Goal: Information Seeking & Learning: Find specific fact

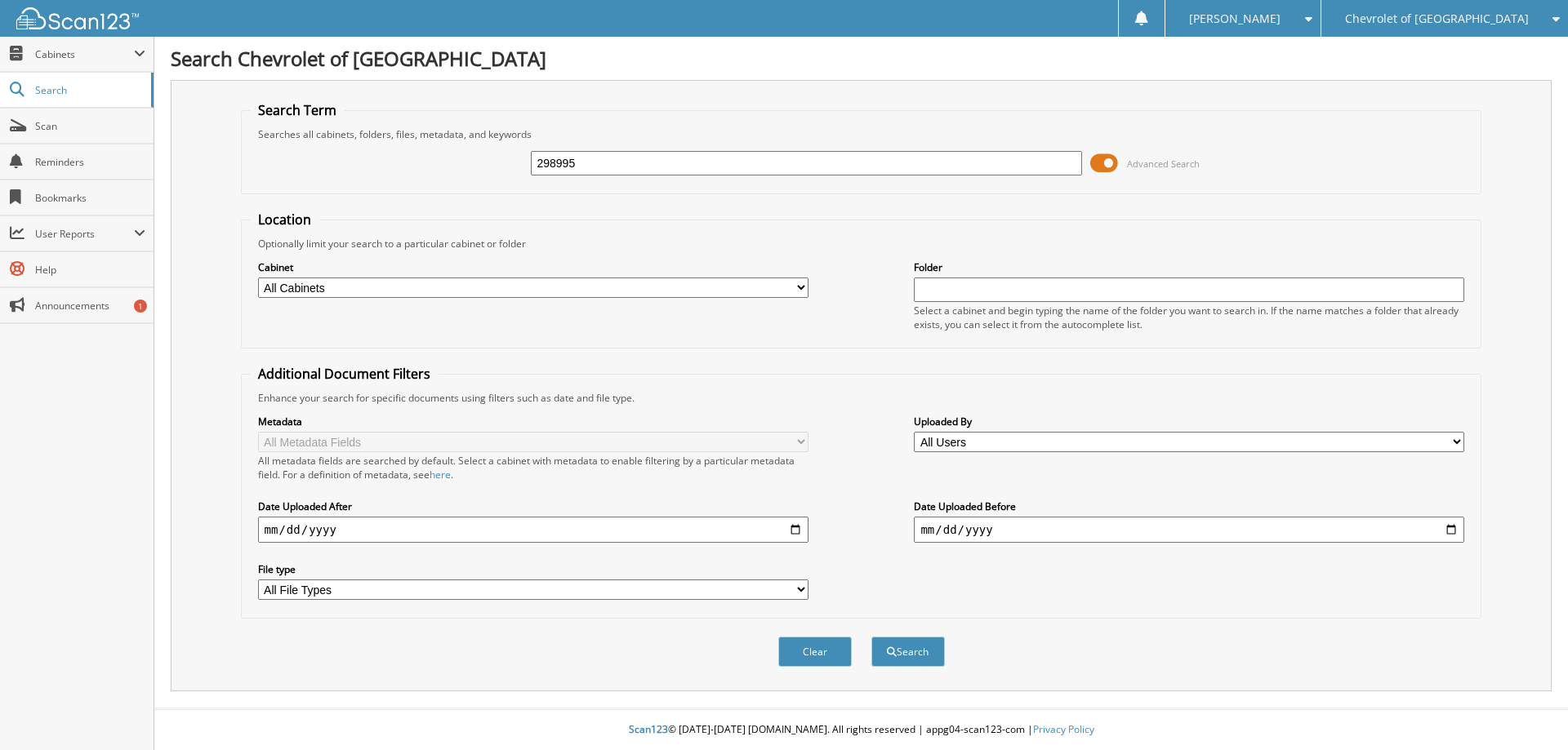
type input "298995"
click at [871, 637] on button "Search" at bounding box center [908, 652] width 74 height 30
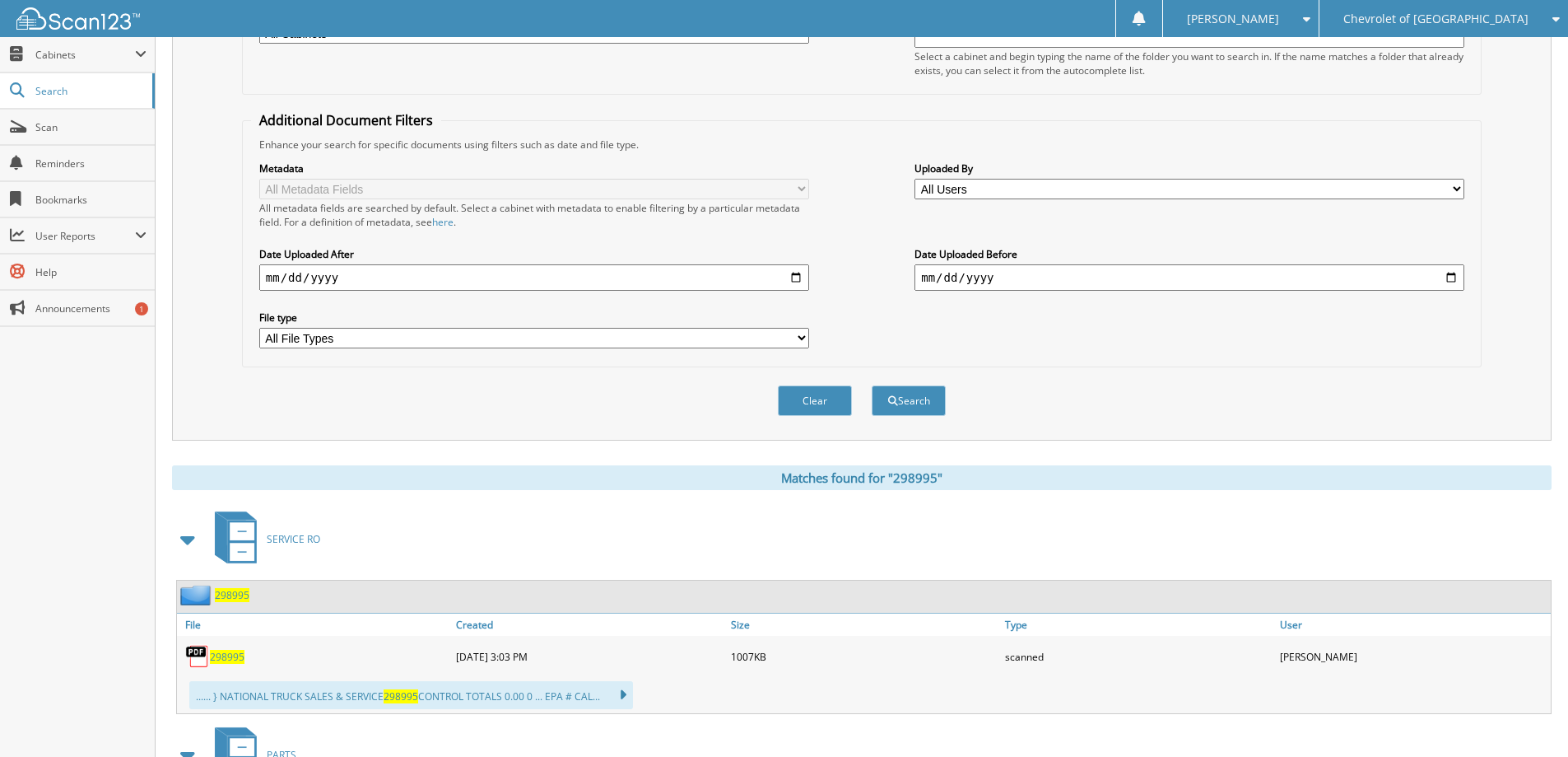
scroll to position [330, 0]
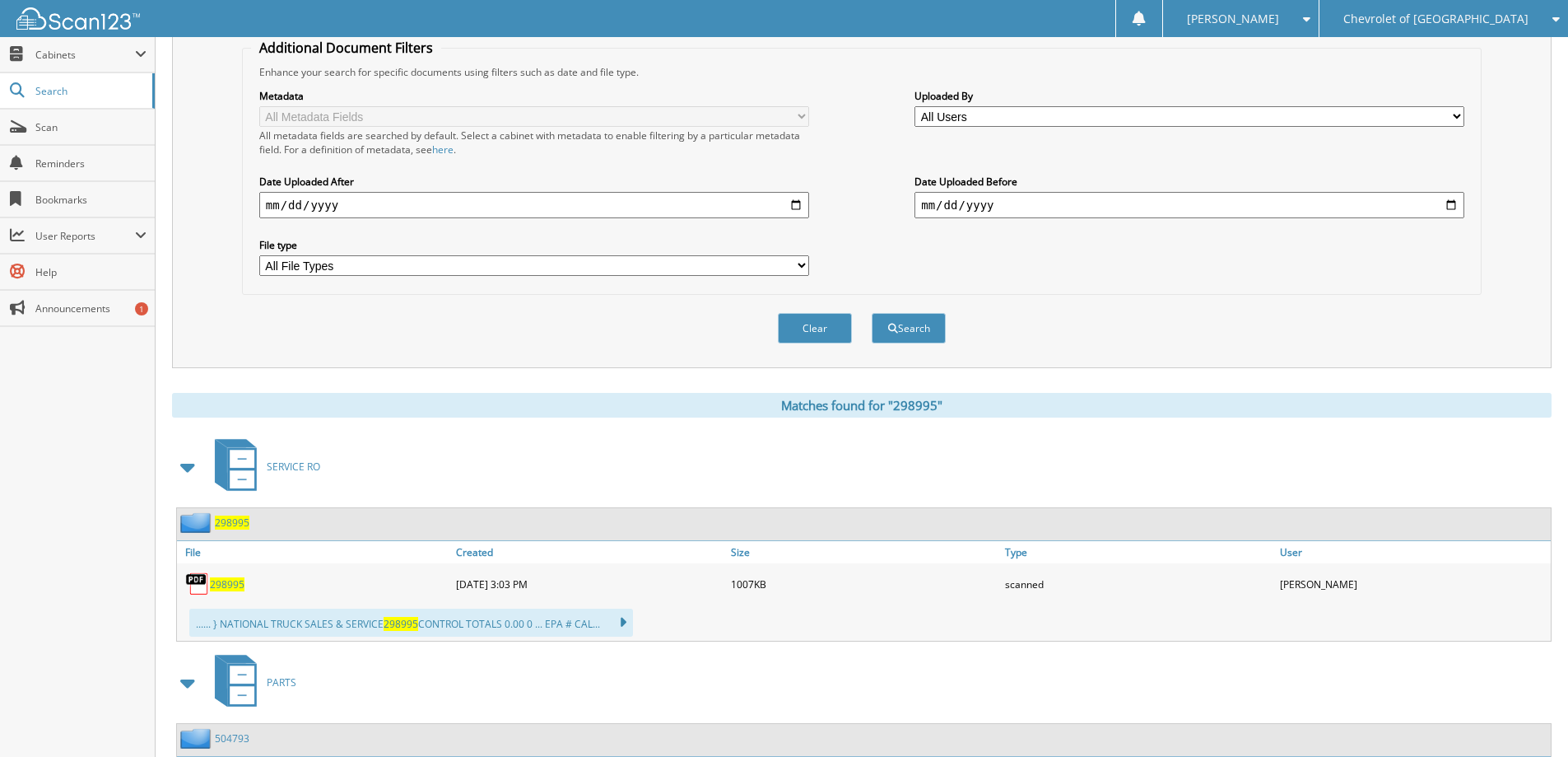
click at [227, 584] on span "298995" at bounding box center [227, 584] width 35 height 14
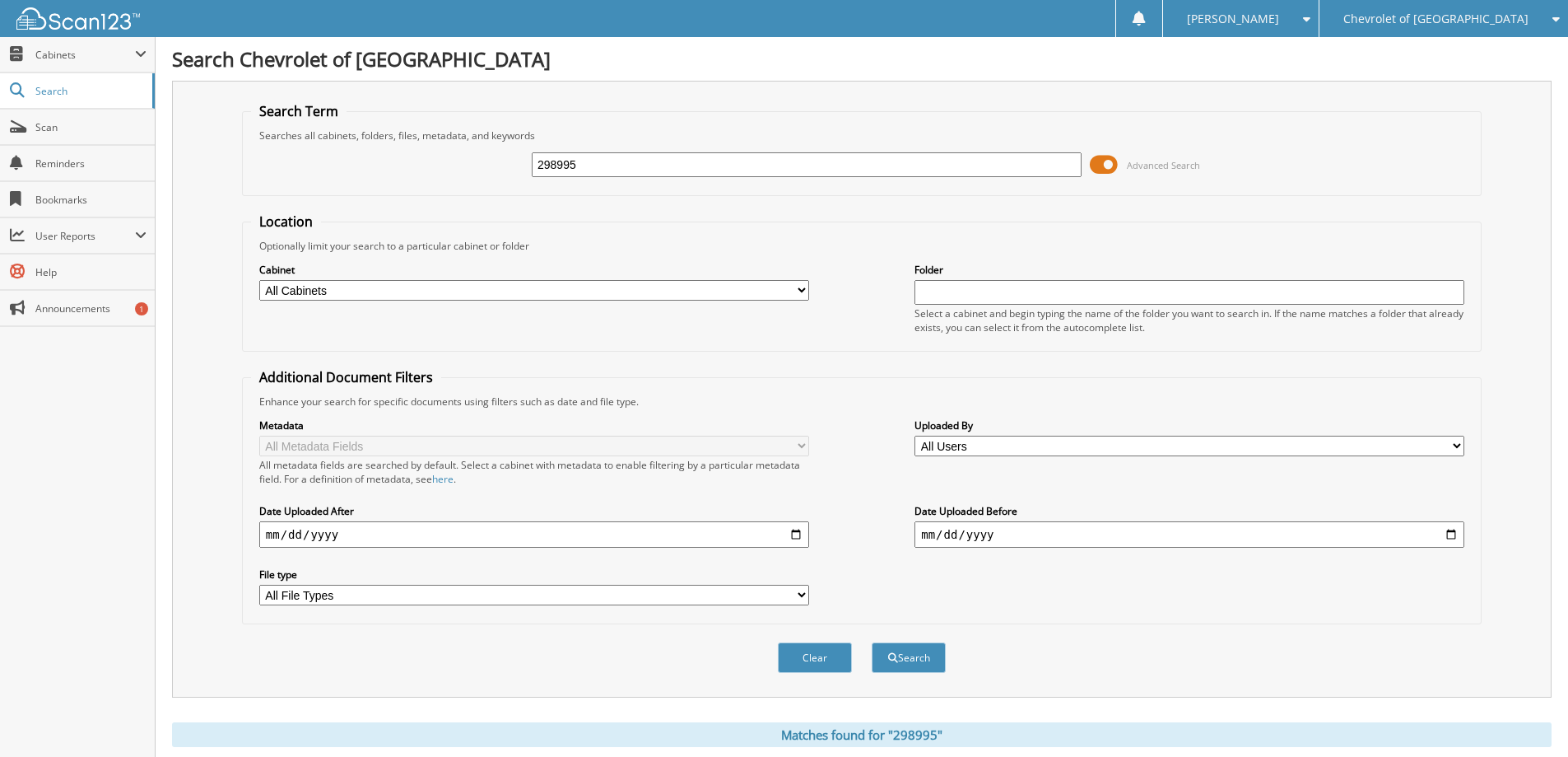
drag, startPoint x: 635, startPoint y: 168, endPoint x: 243, endPoint y: 204, distance: 393.6
click at [252, 200] on form "Search Term Searches all cabinets, folders, files, metadata, and keywords 29899…" at bounding box center [861, 397] width 1240 height 589
type input "298775"
click at [871, 643] on button "Search" at bounding box center [909, 658] width 74 height 30
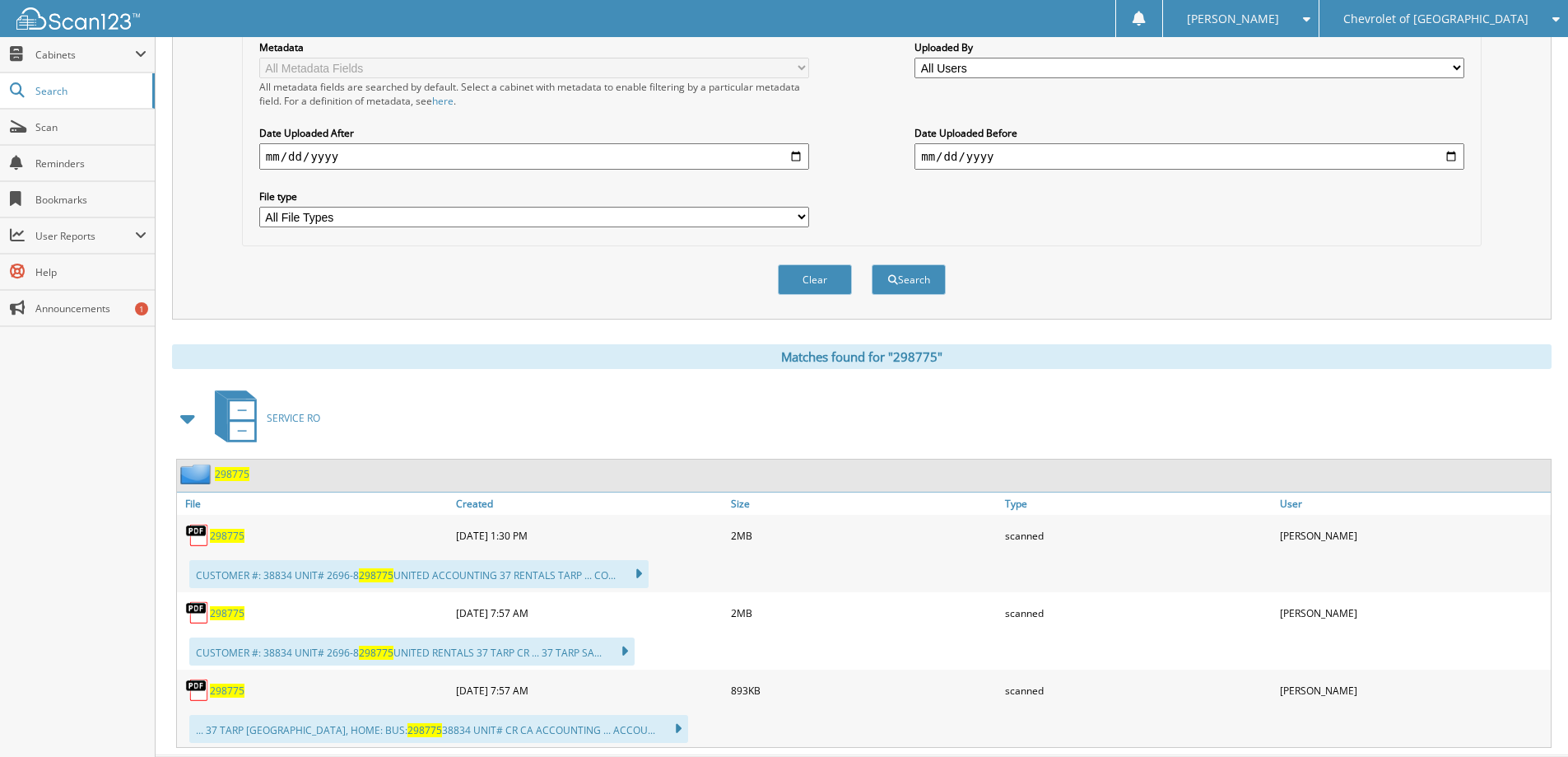
scroll to position [412, 0]
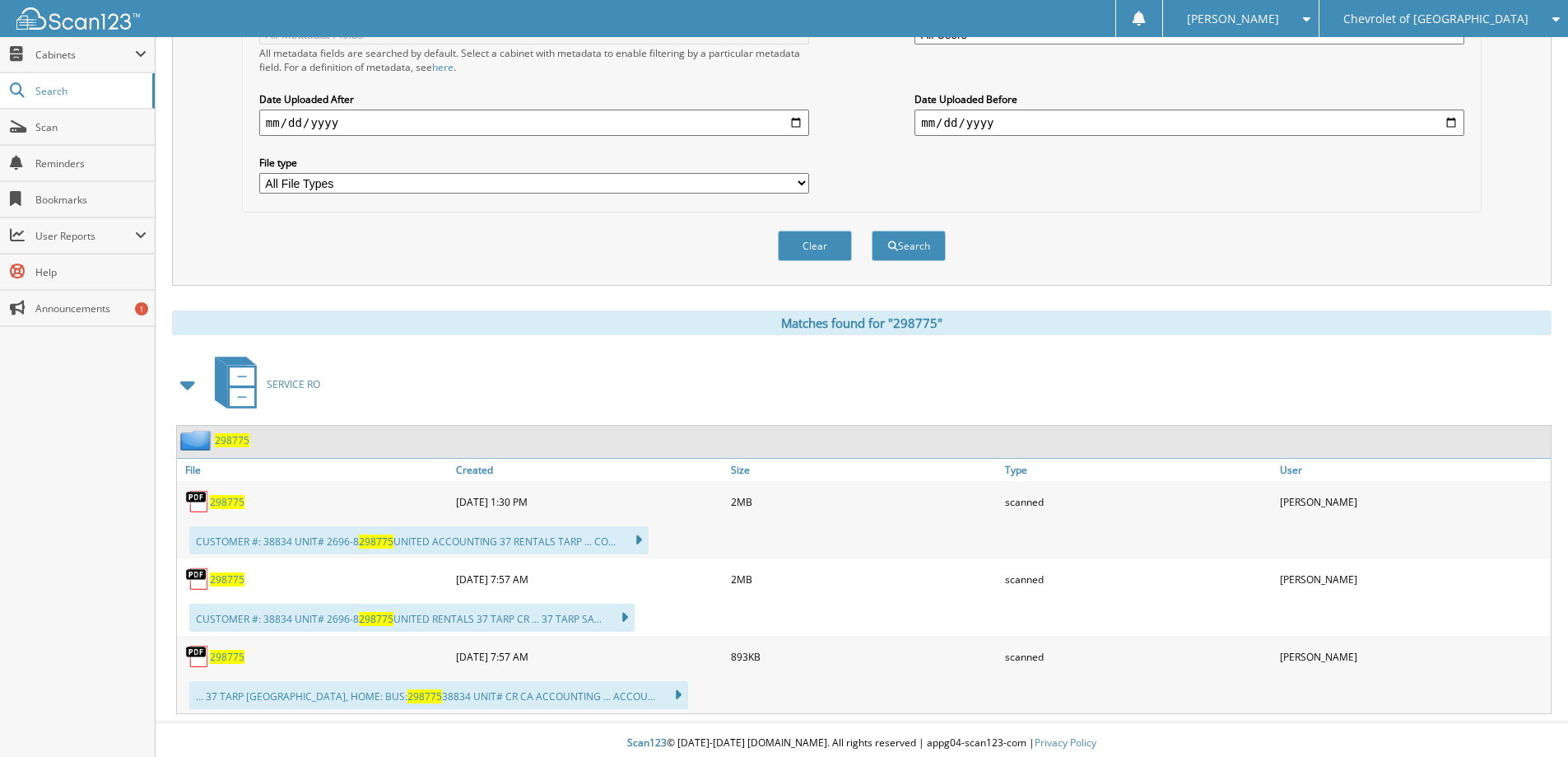
click at [216, 496] on span "298775" at bounding box center [227, 502] width 35 height 14
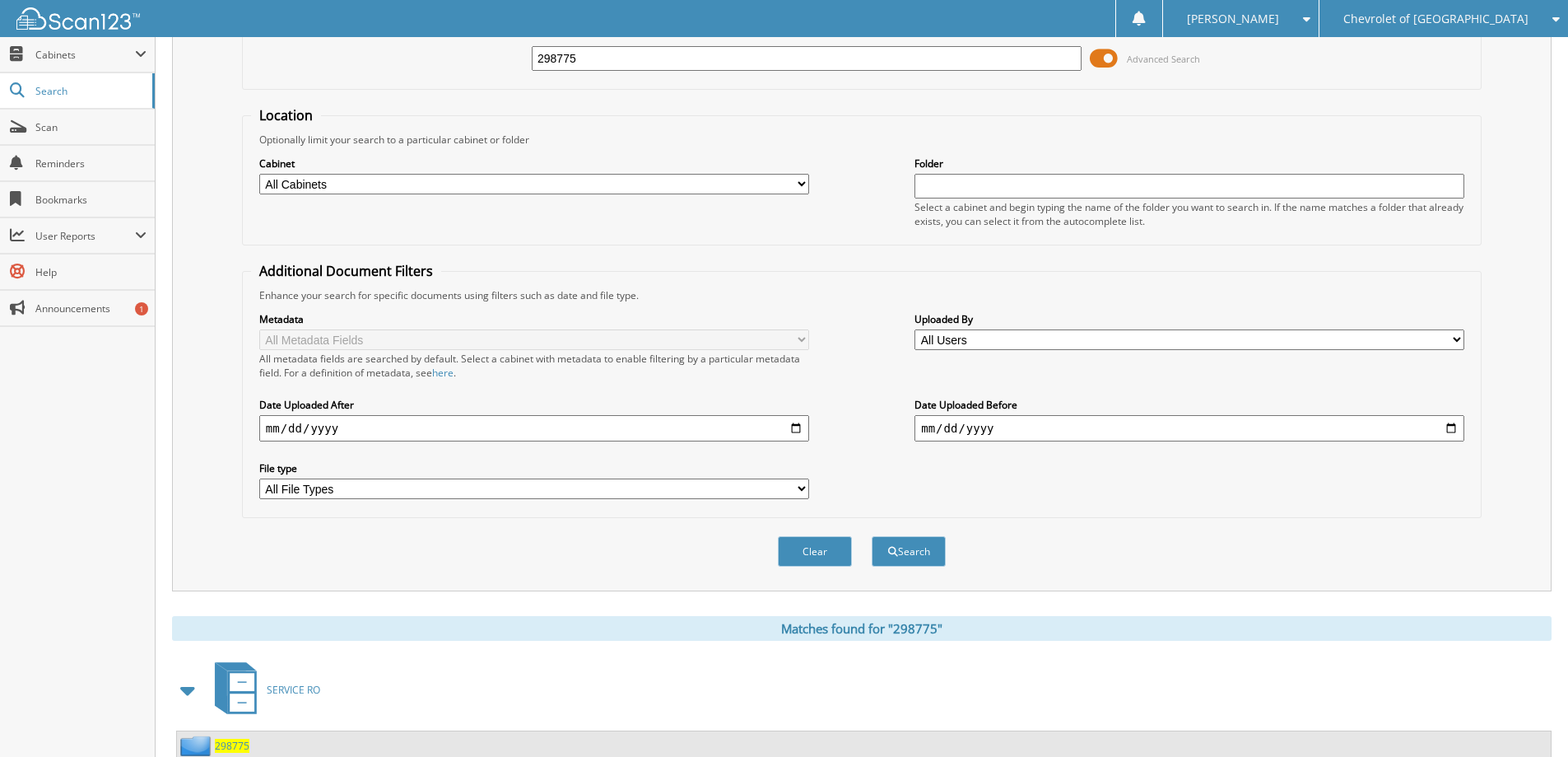
scroll to position [0, 0]
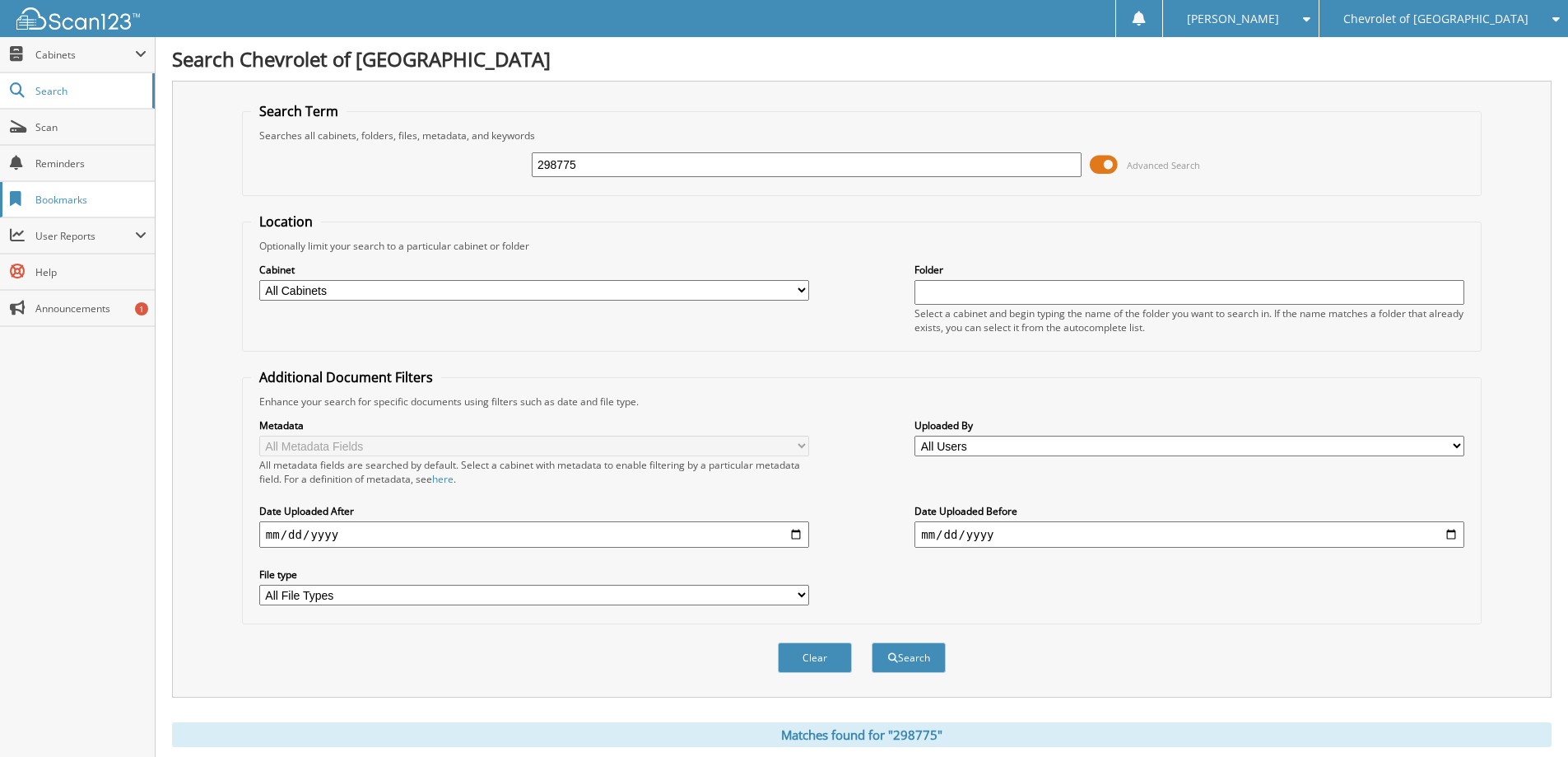
drag, startPoint x: 583, startPoint y: 166, endPoint x: 101, endPoint y: 211, distance: 484.1
click at [161, 252] on div "Search Chevrolet of Watsonville Search Term Searches all cabinets, folders, fil…" at bounding box center [861, 588] width 1412 height 1176
type input "296804"
click at [871, 643] on button "Search" at bounding box center [909, 658] width 74 height 30
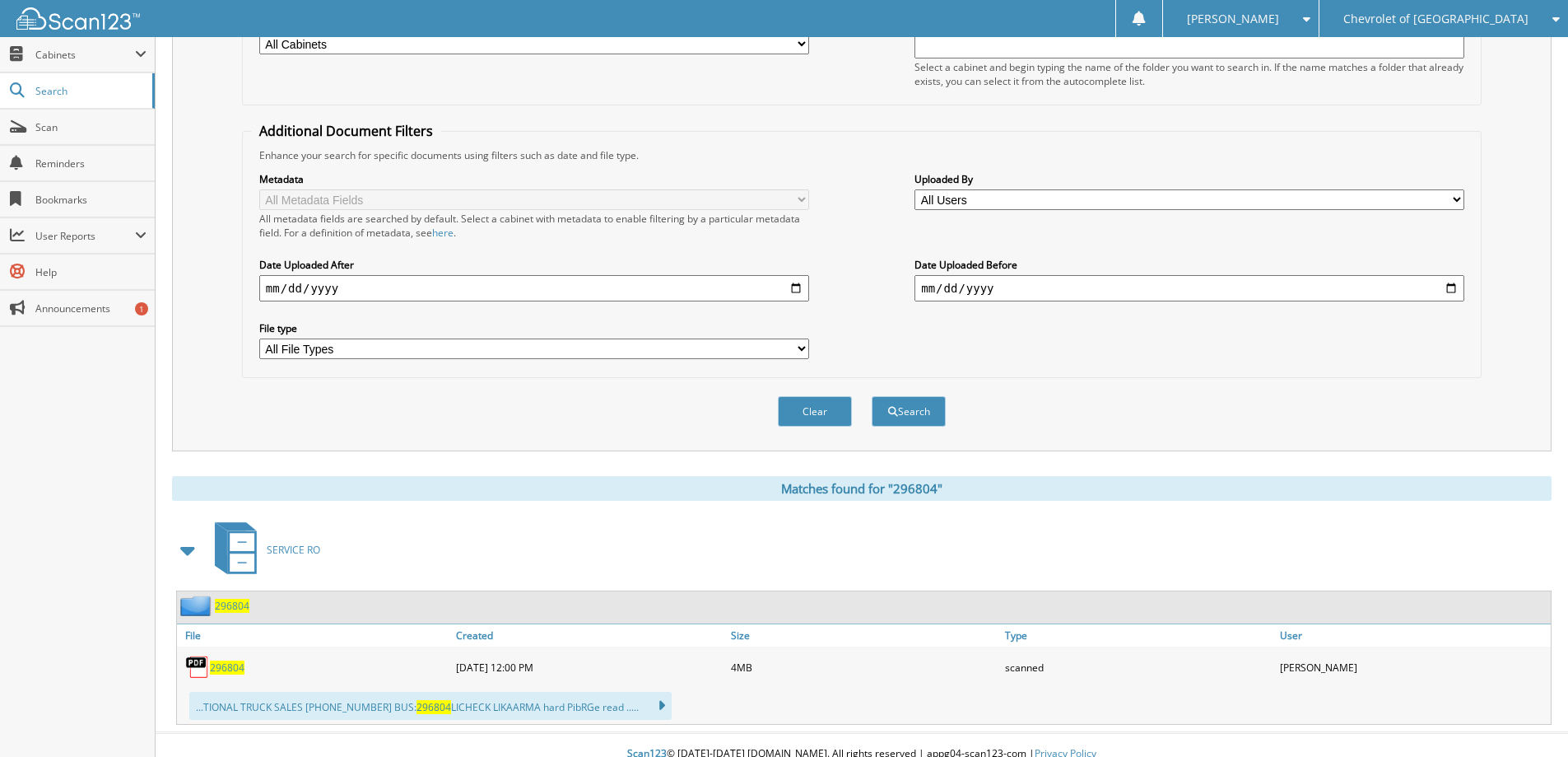
scroll to position [247, 0]
click at [230, 666] on span "296804" at bounding box center [227, 666] width 35 height 14
click at [232, 672] on span "296804" at bounding box center [227, 666] width 35 height 14
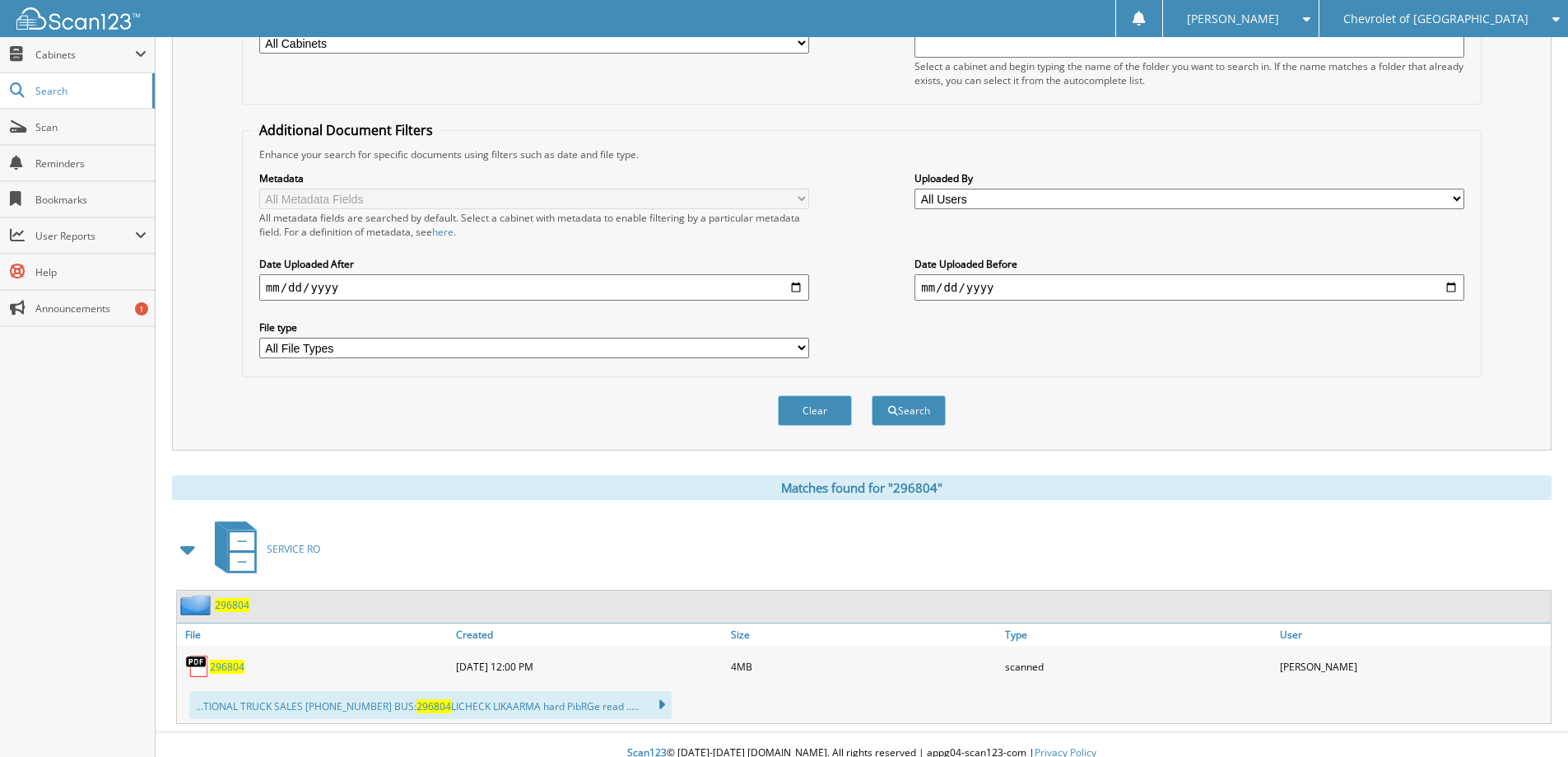
click at [230, 666] on span "296804" at bounding box center [227, 666] width 35 height 14
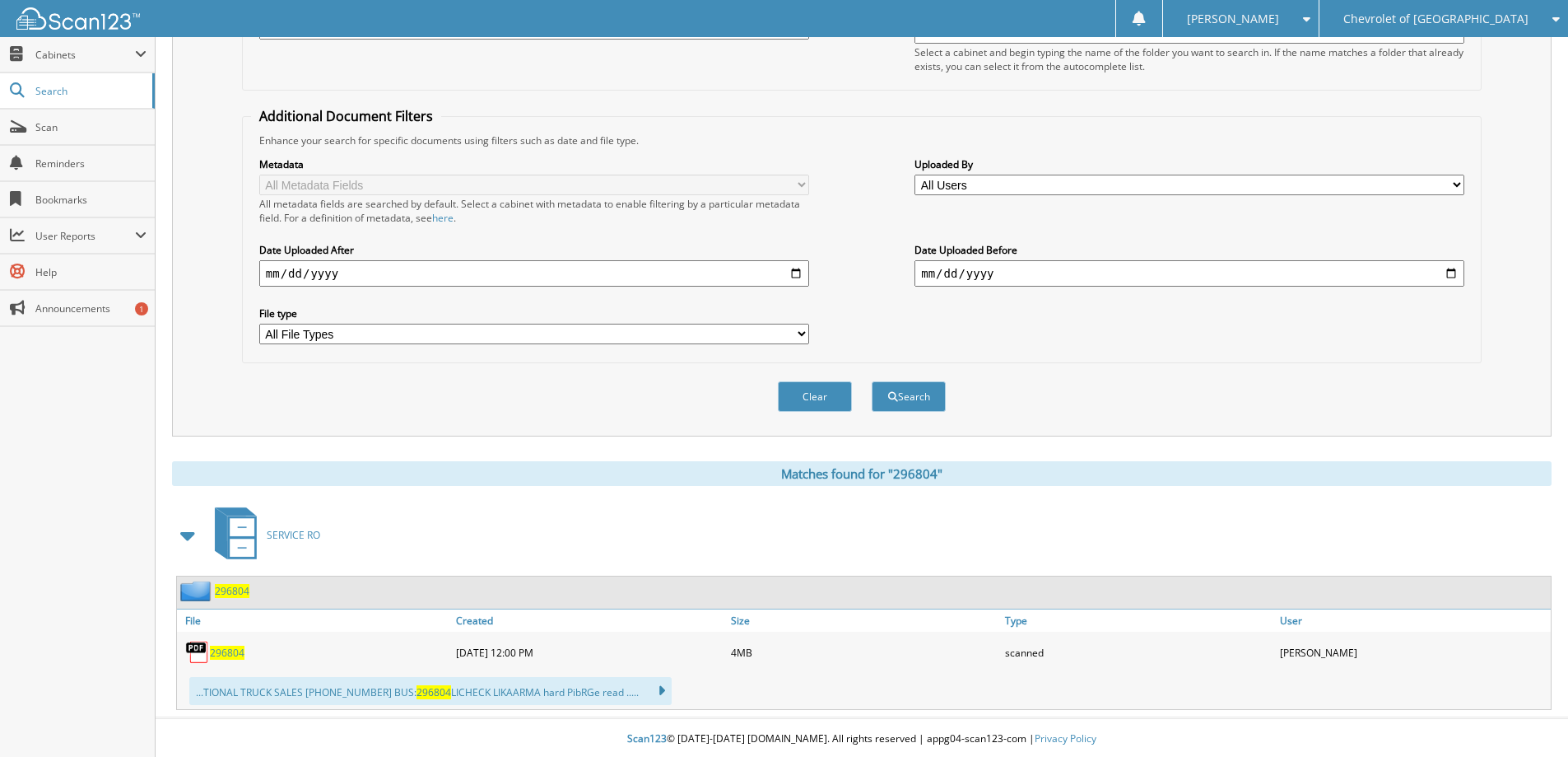
scroll to position [265, 0]
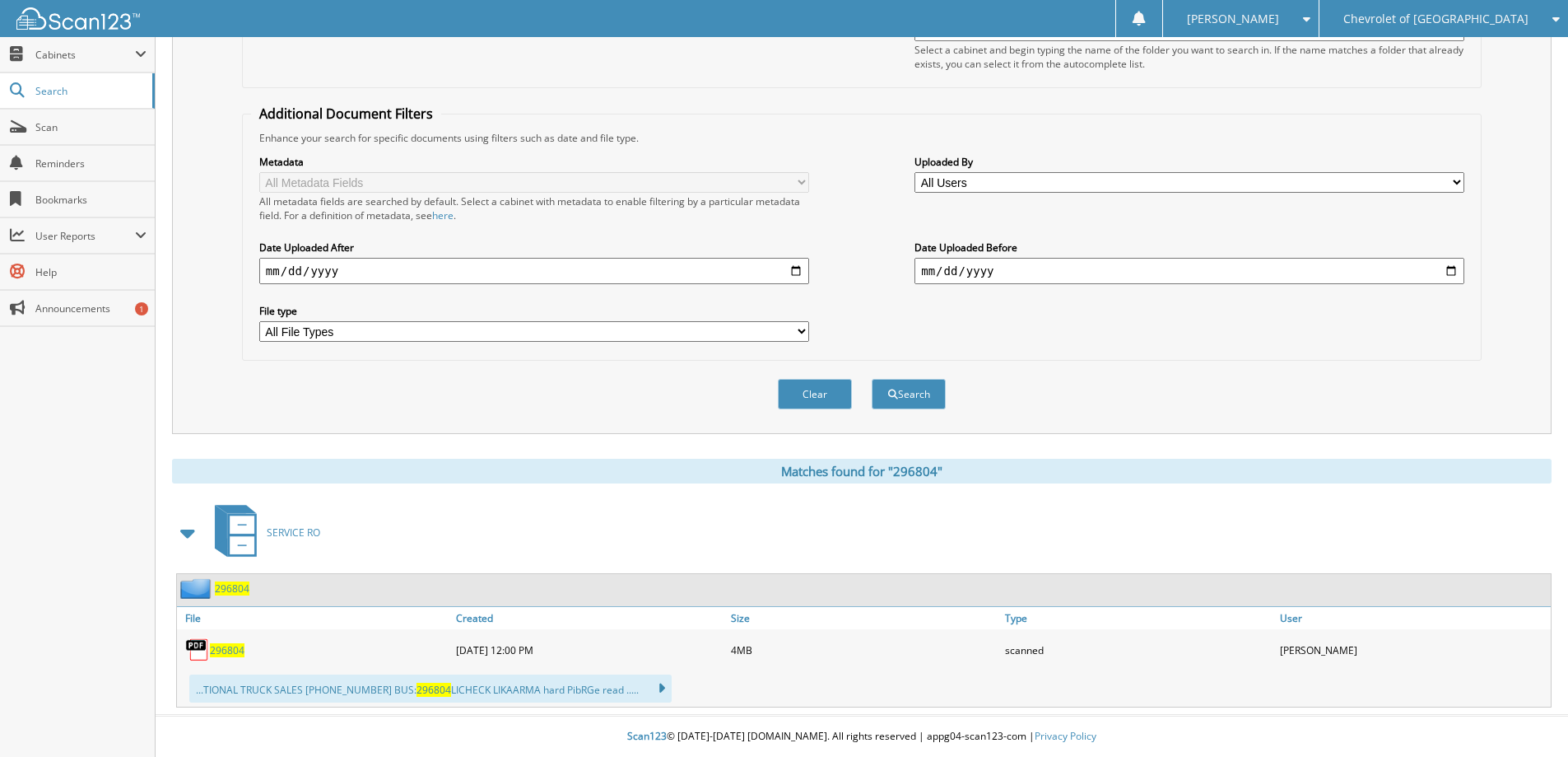
click at [235, 647] on span "296804" at bounding box center [227, 650] width 35 height 14
click at [207, 274] on div "Search Term Searches all cabinets, folders, files, metadata, and keywords 29680…" at bounding box center [862, 125] width 1380 height 617
